Goal: Information Seeking & Learning: Check status

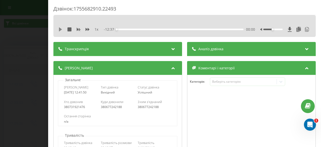
click at [61, 27] on div "1 x" at bounding box center [80, 29] width 45 height 5
click at [59, 29] on icon at bounding box center [60, 29] width 3 height 4
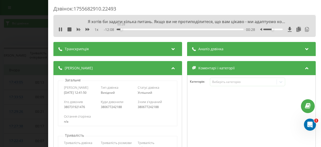
drag, startPoint x: 118, startPoint y: 30, endPoint x: 124, endPoint y: 29, distance: 6.3
click at [122, 29] on div "00:28" at bounding box center [121, 29] width 2 height 2
drag, startPoint x: 124, startPoint y: 29, endPoint x: 135, endPoint y: 29, distance: 10.8
click at [134, 29] on div "01:41" at bounding box center [133, 29] width 2 height 2
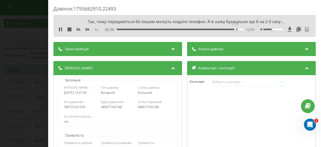
drag, startPoint x: 136, startPoint y: 29, endPoint x: 234, endPoint y: 30, distance: 98.7
click at [234, 30] on div "12:01" at bounding box center [235, 29] width 2 height 2
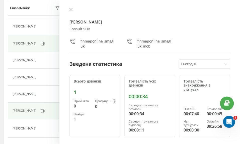
scroll to position [100, 0]
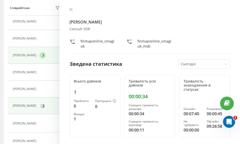
click at [43, 56] on icon at bounding box center [43, 55] width 1 height 3
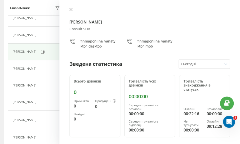
scroll to position [102, 0]
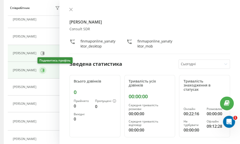
click at [44, 68] on button at bounding box center [43, 71] width 8 height 8
